Goal: Task Accomplishment & Management: Use online tool/utility

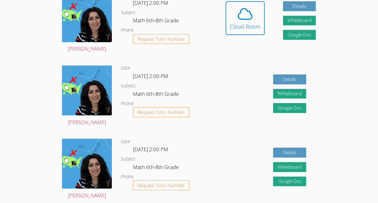
scroll to position [123, 0]
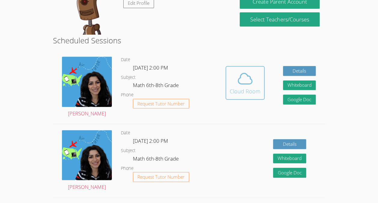
click at [238, 87] on icon at bounding box center [245, 78] width 17 height 17
click at [235, 85] on span at bounding box center [245, 78] width 31 height 17
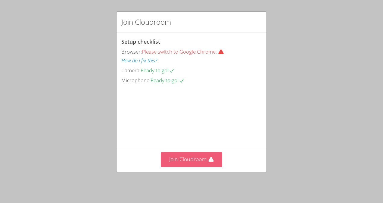
click at [199, 160] on button "Join Cloudroom" at bounding box center [192, 159] width 62 height 15
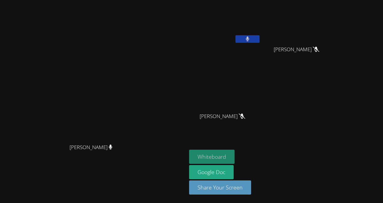
click at [234, 162] on button "Whiteboard" at bounding box center [211, 156] width 45 height 14
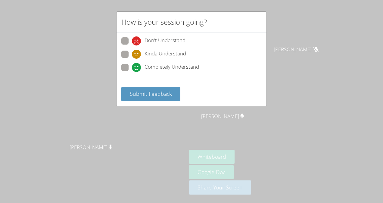
click at [128, 67] on label "Completely Understand" at bounding box center [160, 68] width 78 height 8
click at [132, 67] on input "Completely Understand" at bounding box center [134, 66] width 5 height 5
radio input "true"
click at [150, 93] on span "Submit Feedback" at bounding box center [151, 93] width 42 height 7
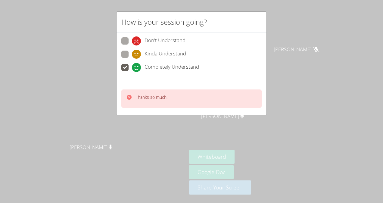
click at [163, 95] on p "Thanks so much!" at bounding box center [152, 97] width 32 height 6
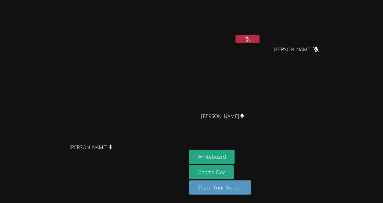
click at [260, 26] on video at bounding box center [225, 22] width 72 height 40
